Goal: Task Accomplishment & Management: Use online tool/utility

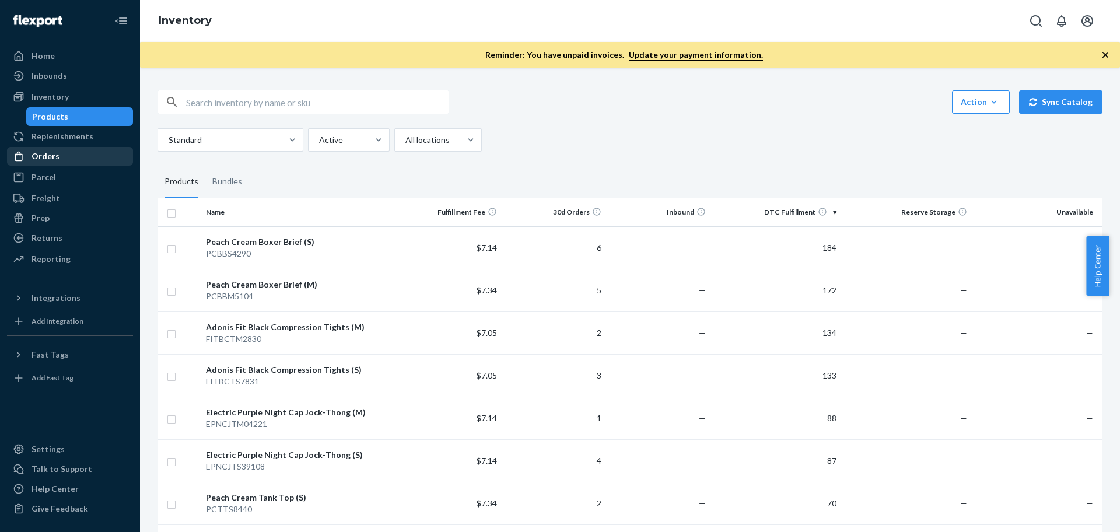
click at [68, 154] on div "Orders" at bounding box center [70, 156] width 124 height 16
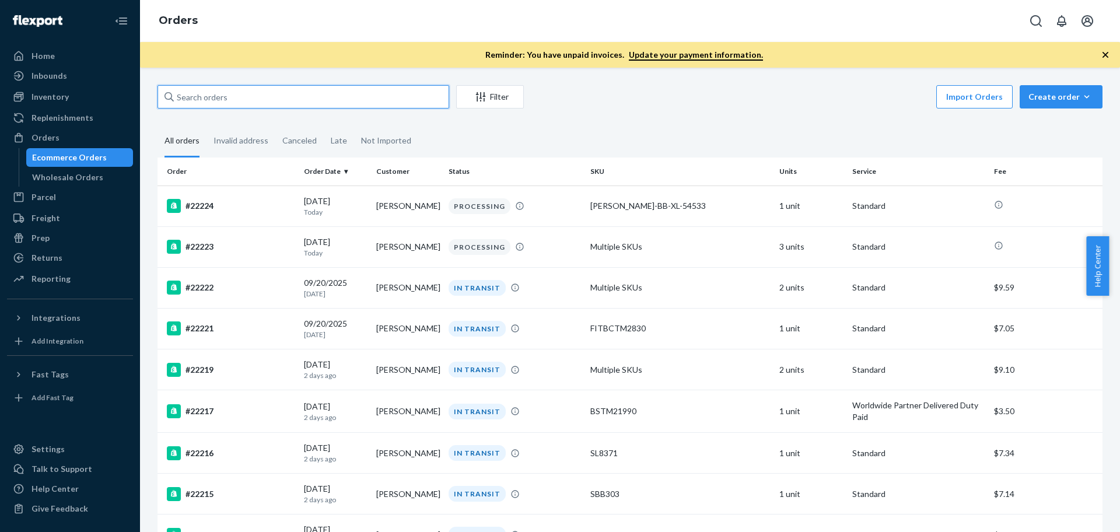
click at [209, 97] on input "text" at bounding box center [303, 96] width 292 height 23
paste input "#22198"
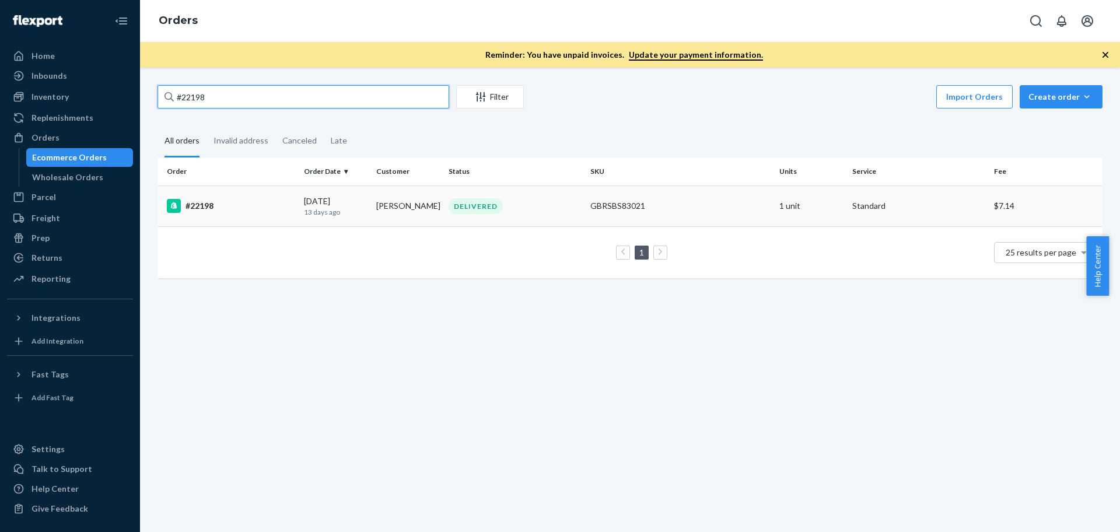
type input "#22198"
click at [201, 209] on div "#22198" at bounding box center [231, 206] width 128 height 14
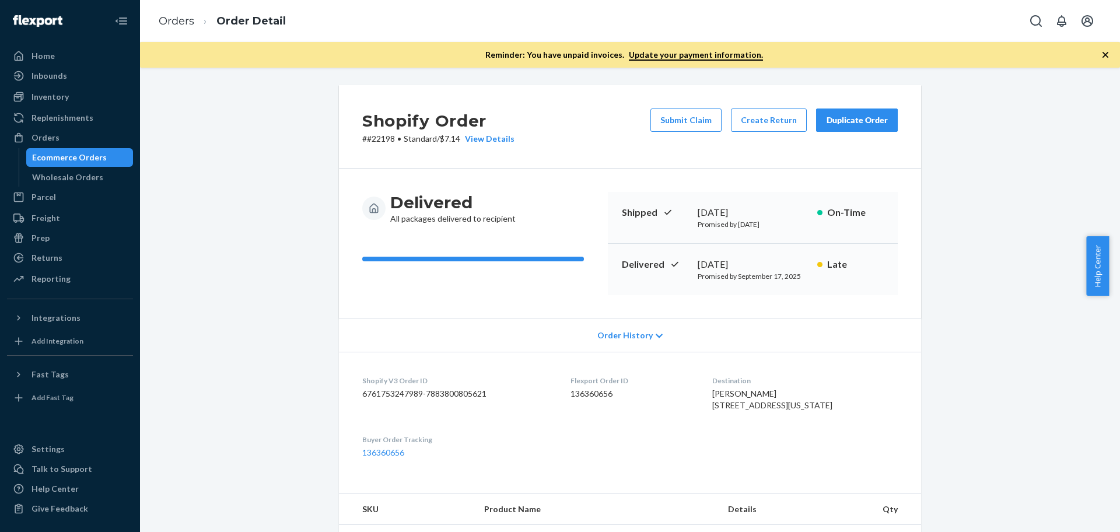
click at [725, 122] on div "Submit Claim Create Return Duplicate Order" at bounding box center [774, 126] width 257 height 36
click at [759, 125] on button "Create Return" at bounding box center [769, 119] width 76 height 23
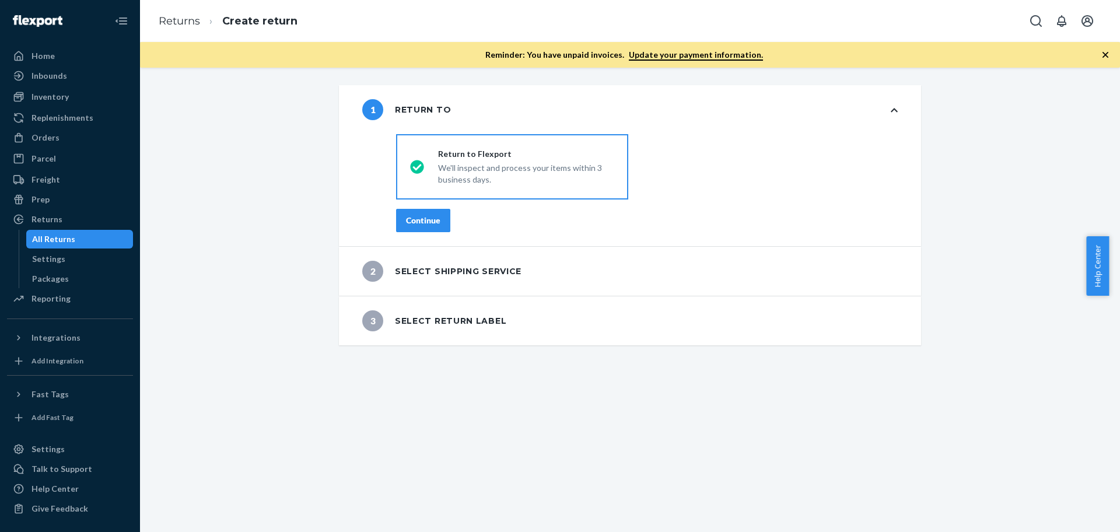
click at [425, 220] on div "Continue" at bounding box center [423, 221] width 34 height 12
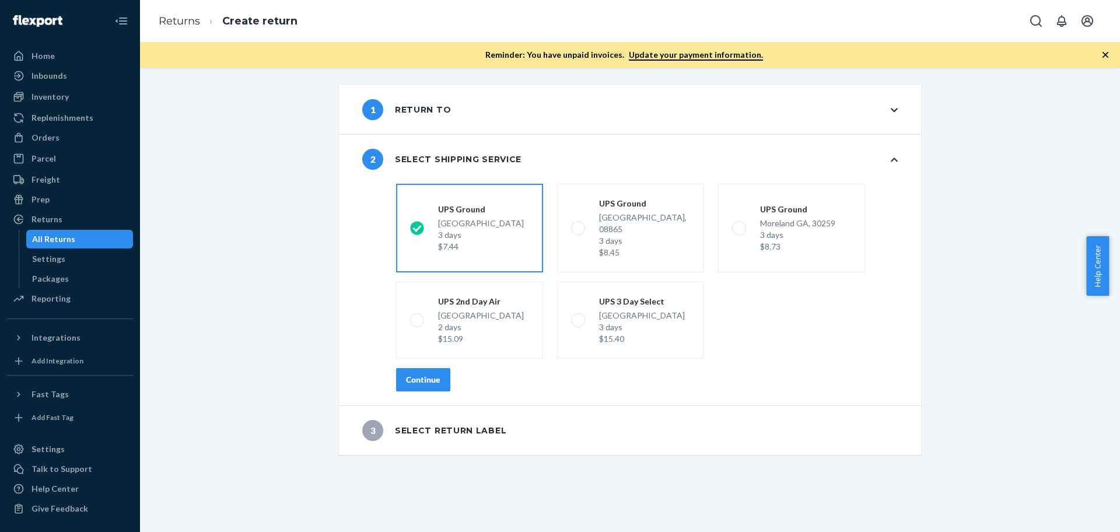
drag, startPoint x: 441, startPoint y: 278, endPoint x: 443, endPoint y: 268, distance: 10.0
drag, startPoint x: 443, startPoint y: 268, endPoint x: 346, endPoint y: 332, distance: 115.7
click at [346, 332] on div "2 Select shipping service shippingRatesRadioGroup [GEOGRAPHIC_DATA] 3 days $7.4…" at bounding box center [630, 270] width 582 height 271
click at [417, 374] on div "Continue" at bounding box center [423, 380] width 34 height 12
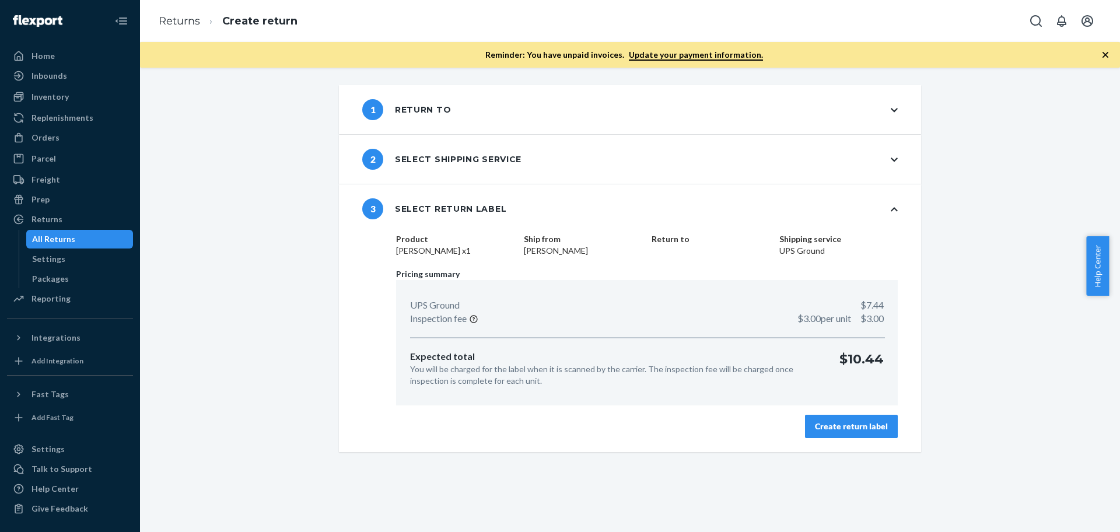
click at [843, 418] on button "Create return label" at bounding box center [851, 426] width 93 height 23
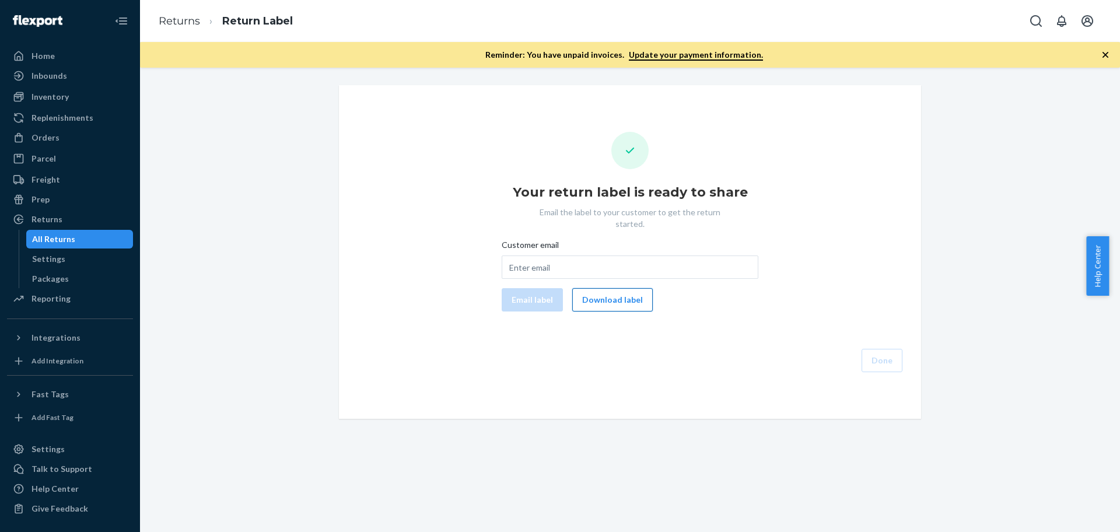
click at [608, 295] on button "Download label" at bounding box center [612, 299] width 80 height 23
click at [503, 255] on input "Customer email" at bounding box center [630, 266] width 257 height 23
paste input "sjrmaine@me.com"
type input "sjrmaine@me.com"
click at [534, 289] on button "Email label" at bounding box center [532, 299] width 61 height 23
